Goal: Transaction & Acquisition: Purchase product/service

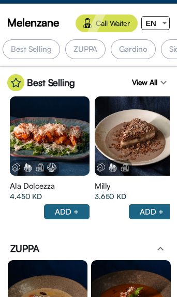
click at [158, 26] on div "EN" at bounding box center [151, 23] width 18 height 13
click at [163, 21] on div at bounding box center [164, 23] width 9 height 13
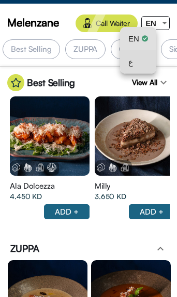
click at [143, 60] on div "ع" at bounding box center [138, 61] width 20 height 23
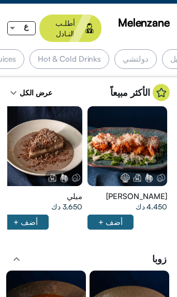
scroll to position [0, -541]
click at [156, 49] on div "دولتشي" at bounding box center [135, 59] width 42 height 20
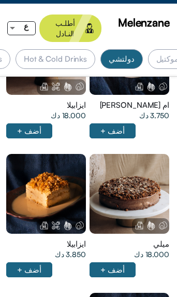
scroll to position [0, 0]
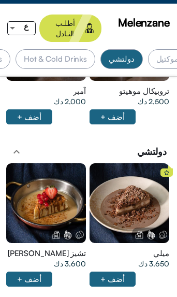
click at [135, 163] on div at bounding box center [130, 203] width 80 height 80
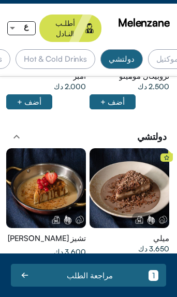
click at [95, 53] on div "Hot & Cold Drinks" at bounding box center [56, 59] width 80 height 20
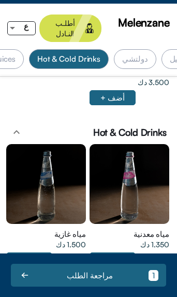
click at [109, 50] on div "Hot & Cold Drinks" at bounding box center [69, 59] width 80 height 20
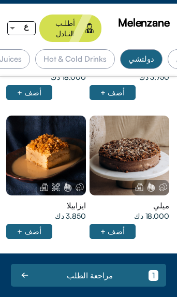
click at [113, 52] on div "Hot & Cold Drinks" at bounding box center [75, 59] width 80 height 20
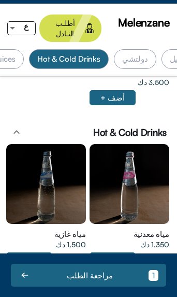
click at [109, 49] on div "Hot & Cold Drinks" at bounding box center [69, 59] width 80 height 20
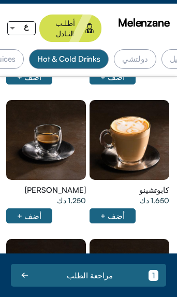
click at [101, 176] on div "كابوتشينو 1.650 دك أضف +" at bounding box center [129, 164] width 83 height 139
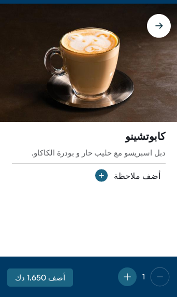
click at [106, 172] on circle at bounding box center [101, 175] width 13 height 13
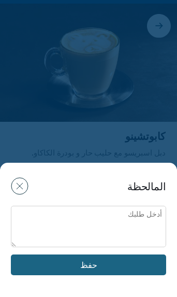
click at [134, 183] on div "المالحظة" at bounding box center [88, 186] width 155 height 18
click at [163, 110] on div "المالحظة حفظ" at bounding box center [88, 150] width 177 height 293
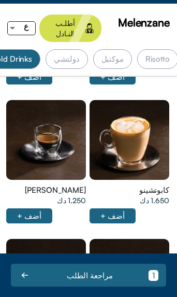
click at [132, 51] on div "موكتيل" at bounding box center [112, 59] width 39 height 20
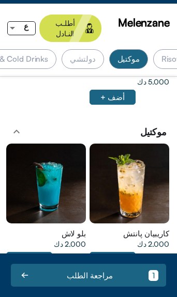
click at [140, 49] on div "موكتيل" at bounding box center [129, 59] width 44 height 20
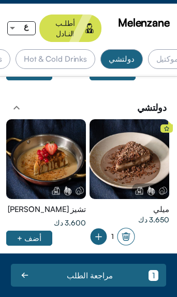
click at [36, 261] on div at bounding box center [46, 301] width 80 height 80
